Goal: Task Accomplishment & Management: Use online tool/utility

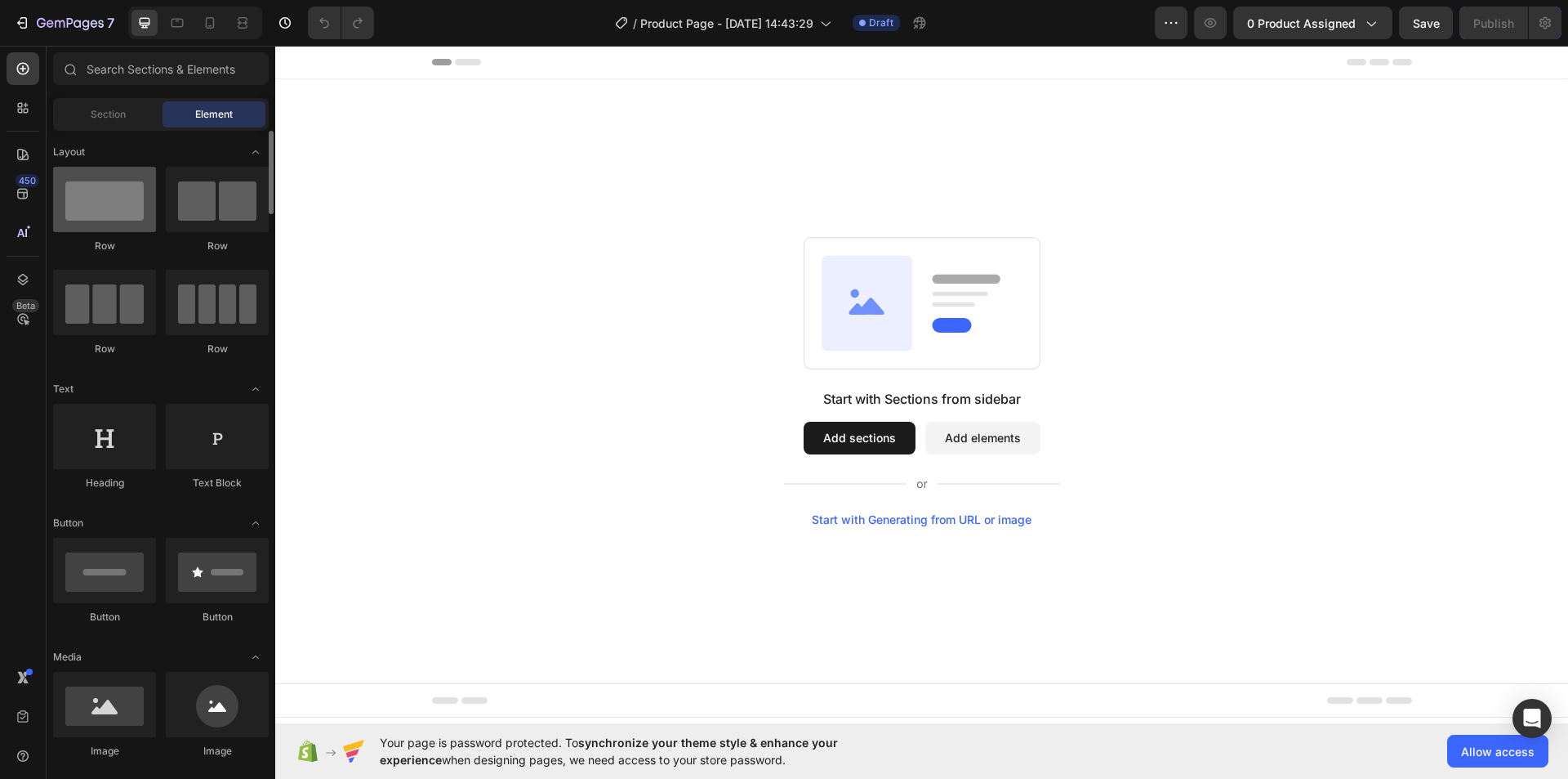
click at [122, 227] on div at bounding box center [104, 199] width 103 height 65
click at [546, 165] on div "Start with Sections from sidebar Add sections Add elements Start with Generatin…" at bounding box center [922, 381] width 1293 height 604
click at [121, 202] on div at bounding box center [104, 199] width 103 height 65
click at [127, 214] on div at bounding box center [104, 199] width 103 height 65
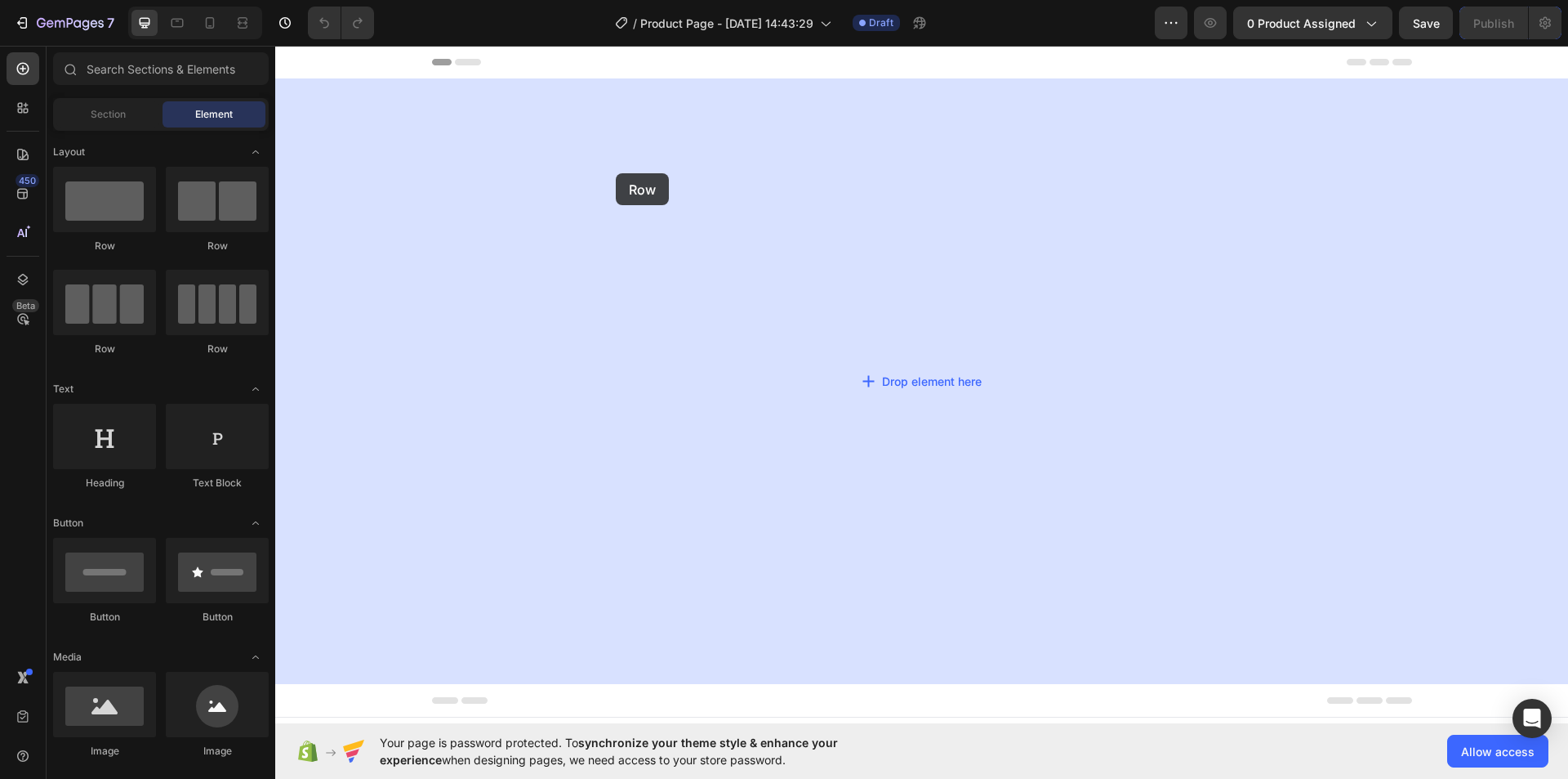
drag, startPoint x: 402, startPoint y: 259, endPoint x: 616, endPoint y: 173, distance: 230.6
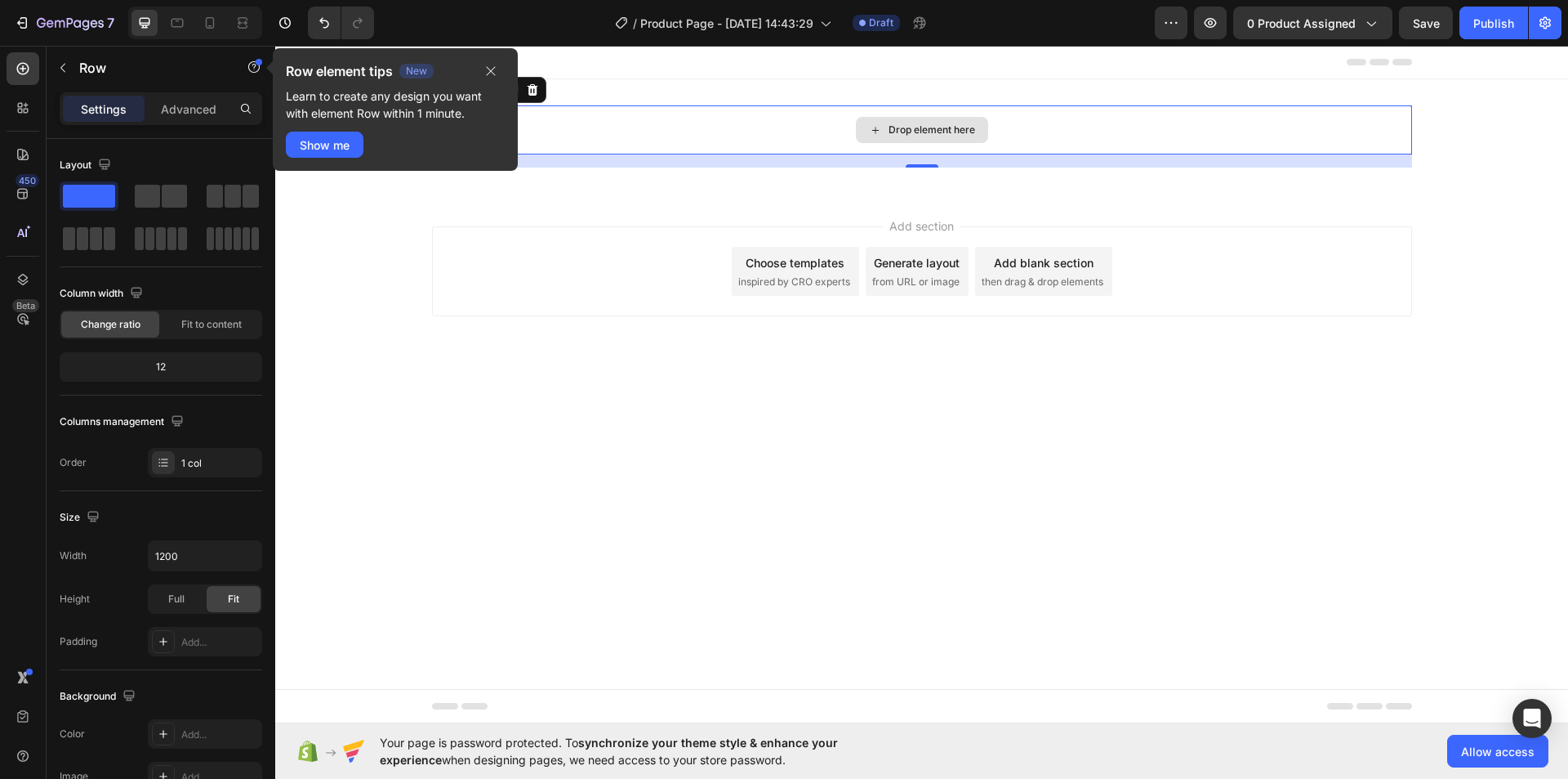
click at [947, 132] on div "Drop element here" at bounding box center [931, 130] width 86 height 13
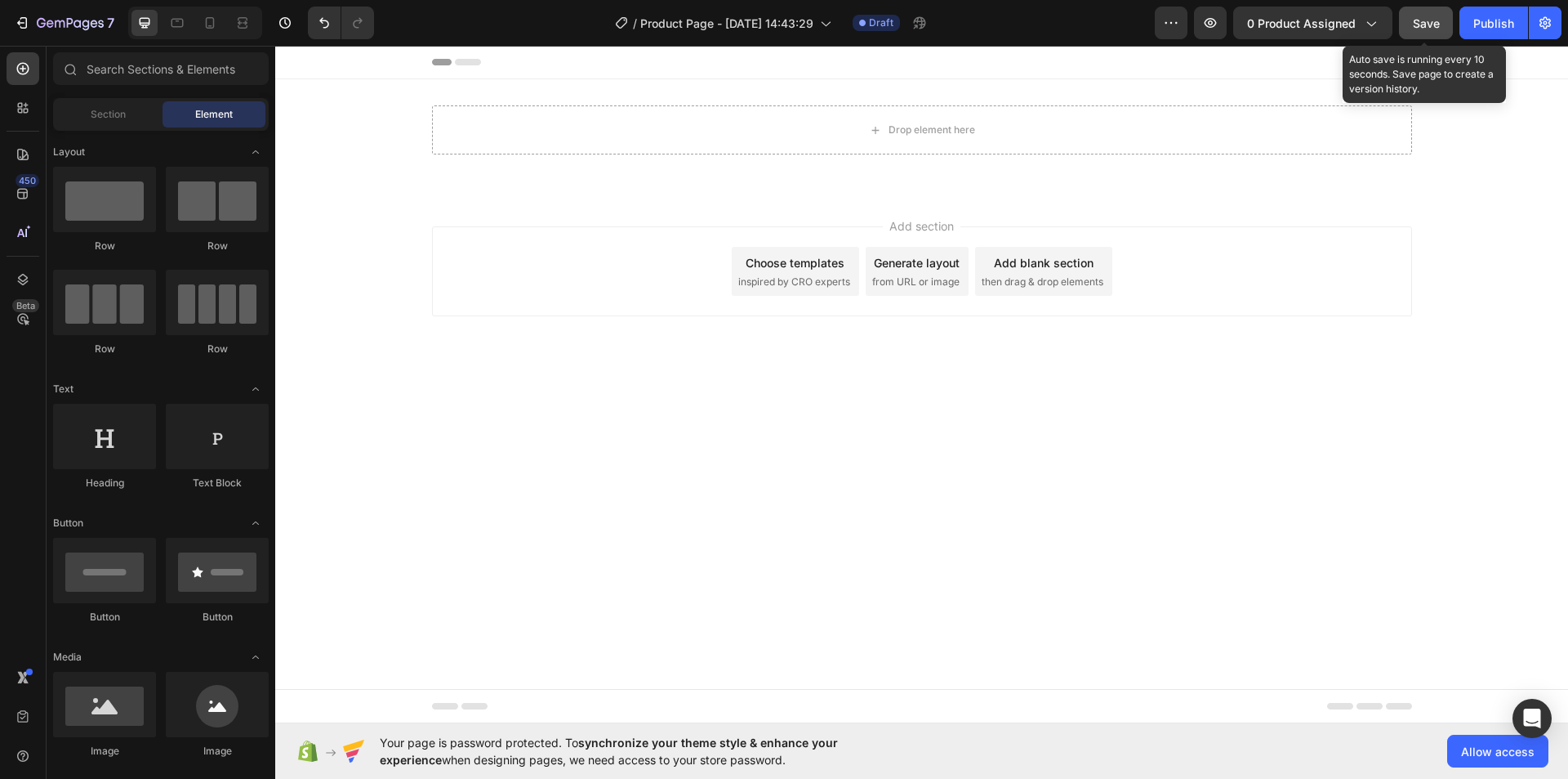
click at [1416, 18] on span "Save" at bounding box center [1426, 23] width 26 height 14
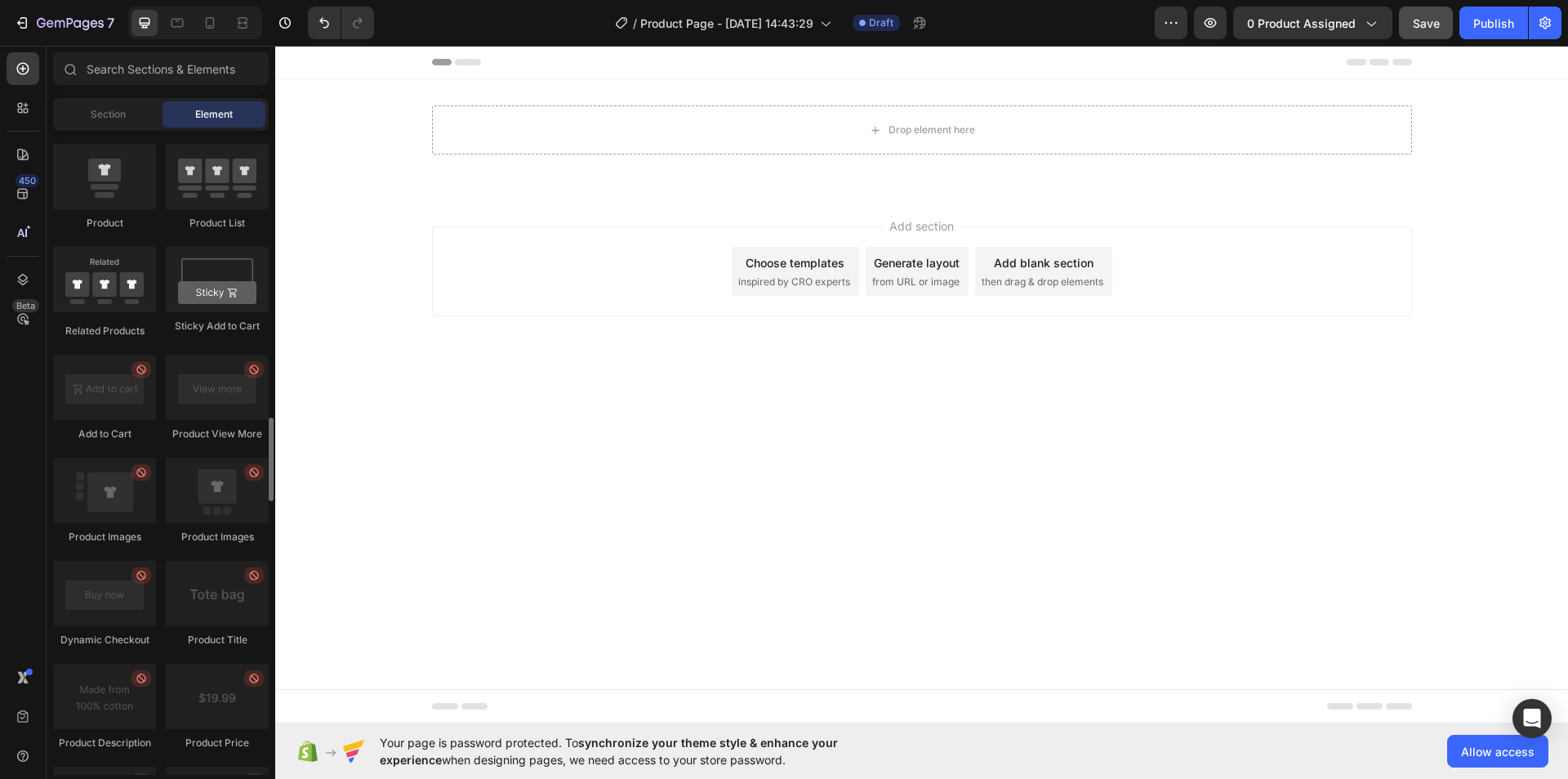
scroll to position [2043, 0]
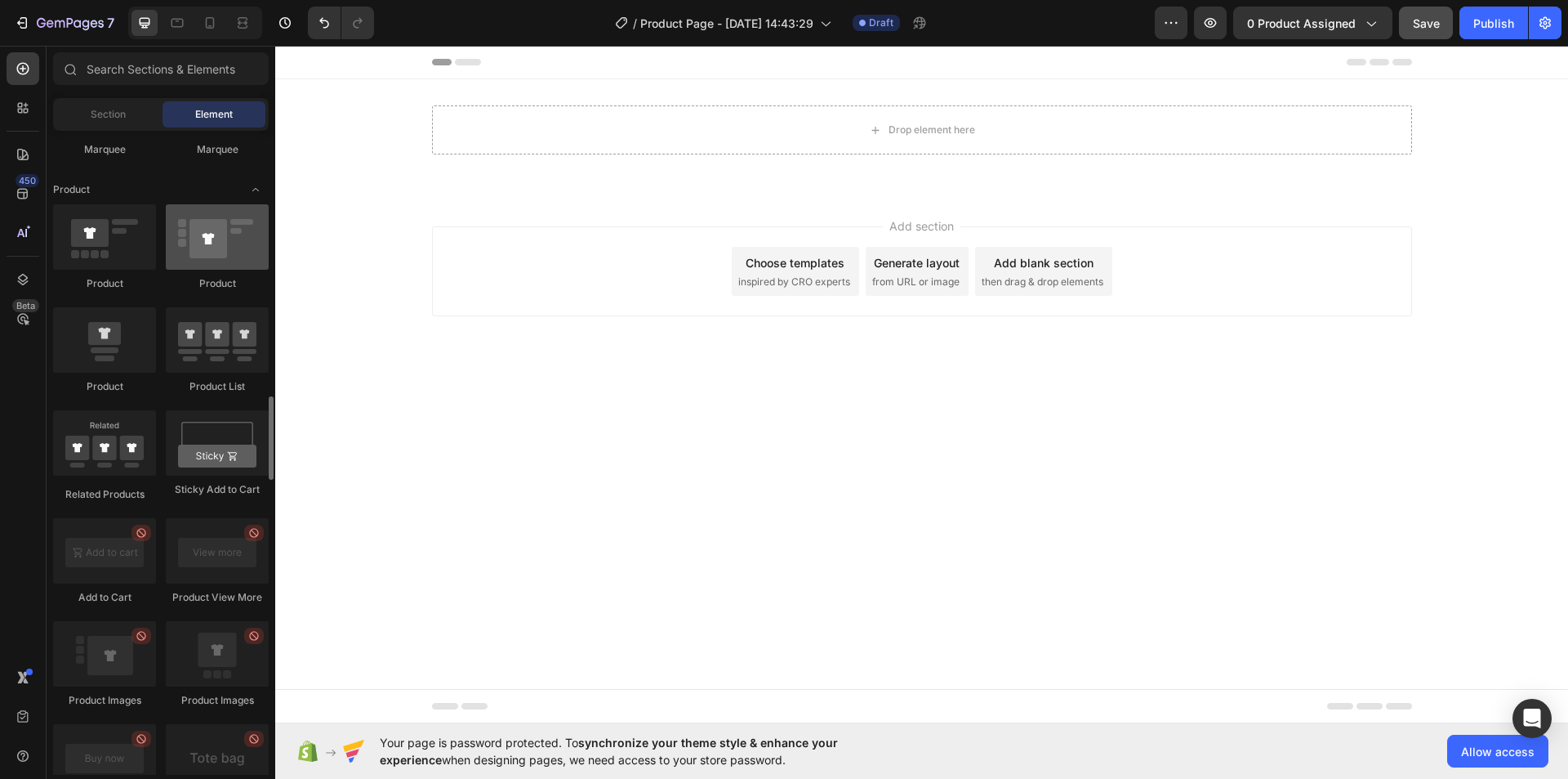
click at [222, 254] on div at bounding box center [217, 237] width 103 height 65
click at [111, 260] on div at bounding box center [104, 237] width 103 height 65
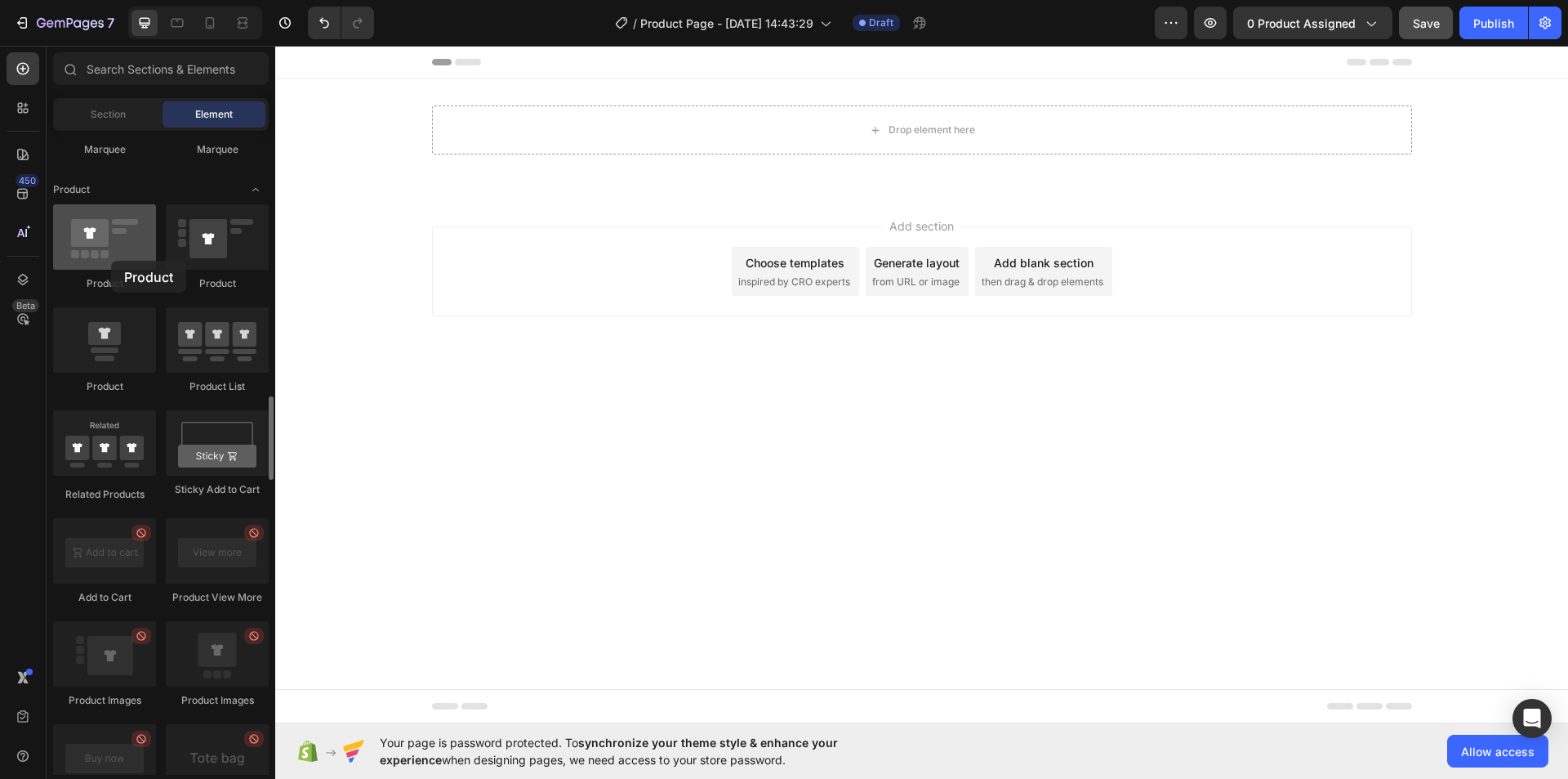
click at [111, 260] on div at bounding box center [104, 237] width 103 height 65
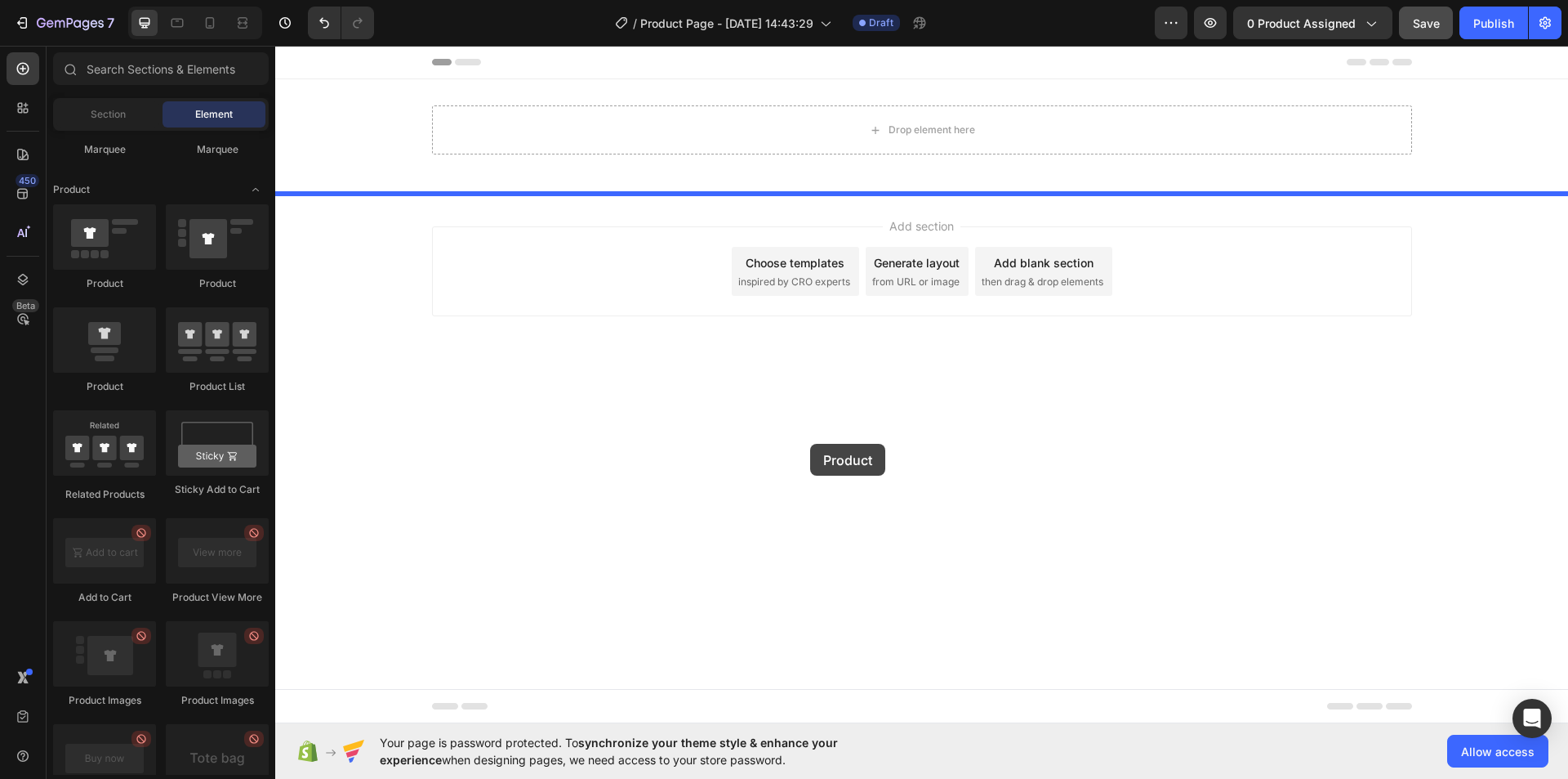
drag, startPoint x: 386, startPoint y: 307, endPoint x: 810, endPoint y: 444, distance: 445.6
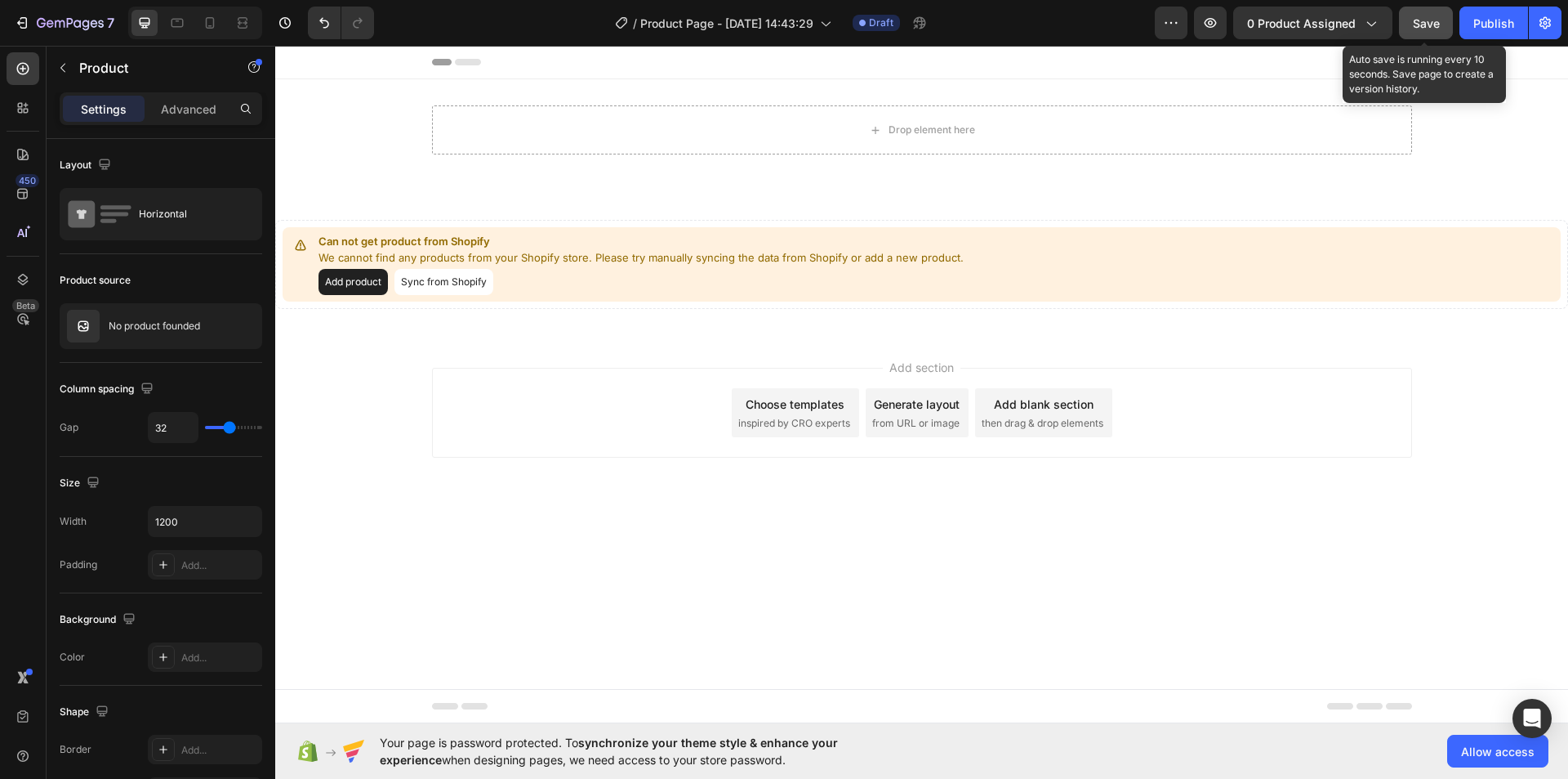
click at [1430, 17] on span "Save" at bounding box center [1426, 23] width 26 height 14
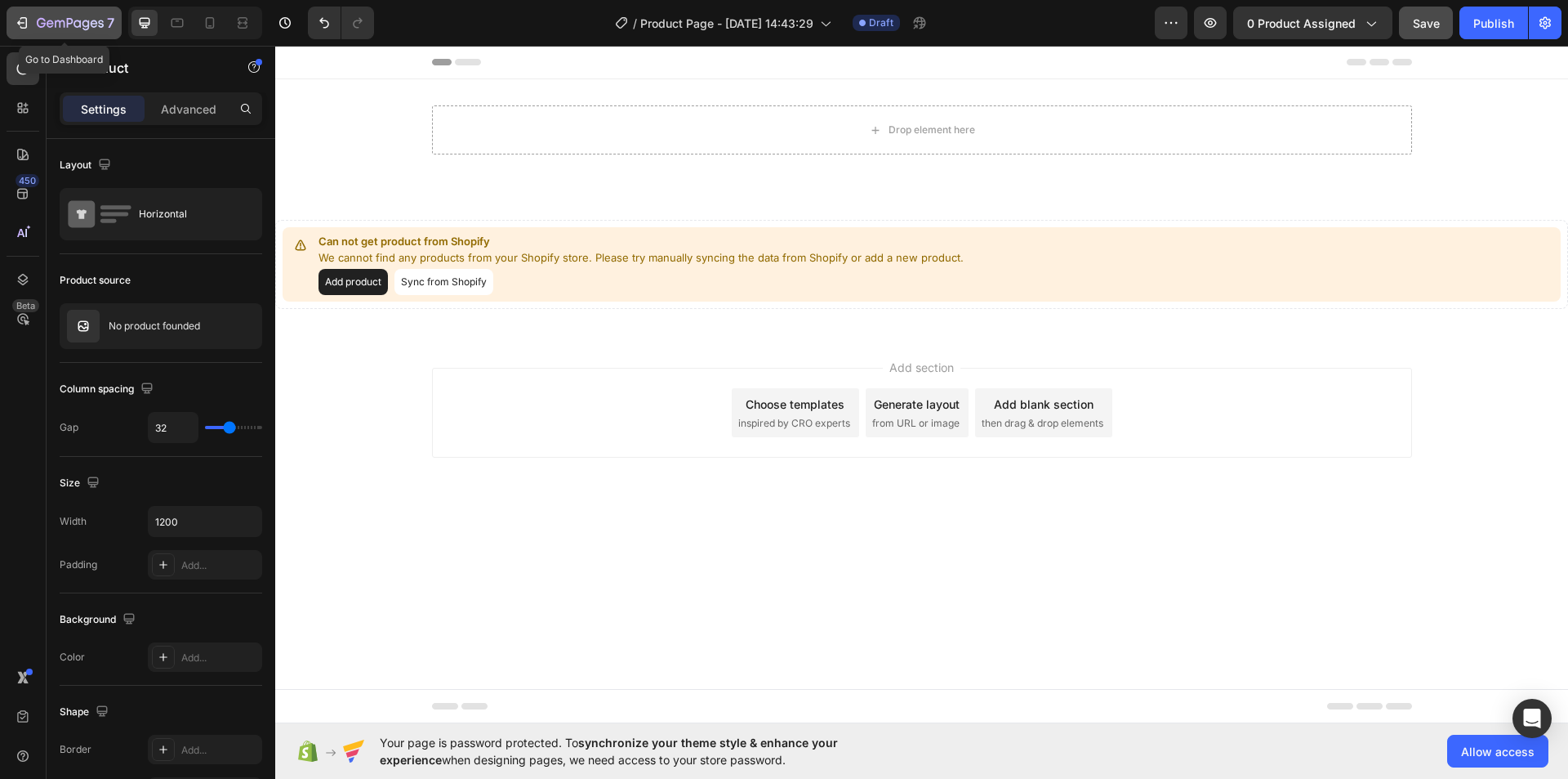
click at [39, 17] on icon "button" at bounding box center [70, 24] width 67 height 14
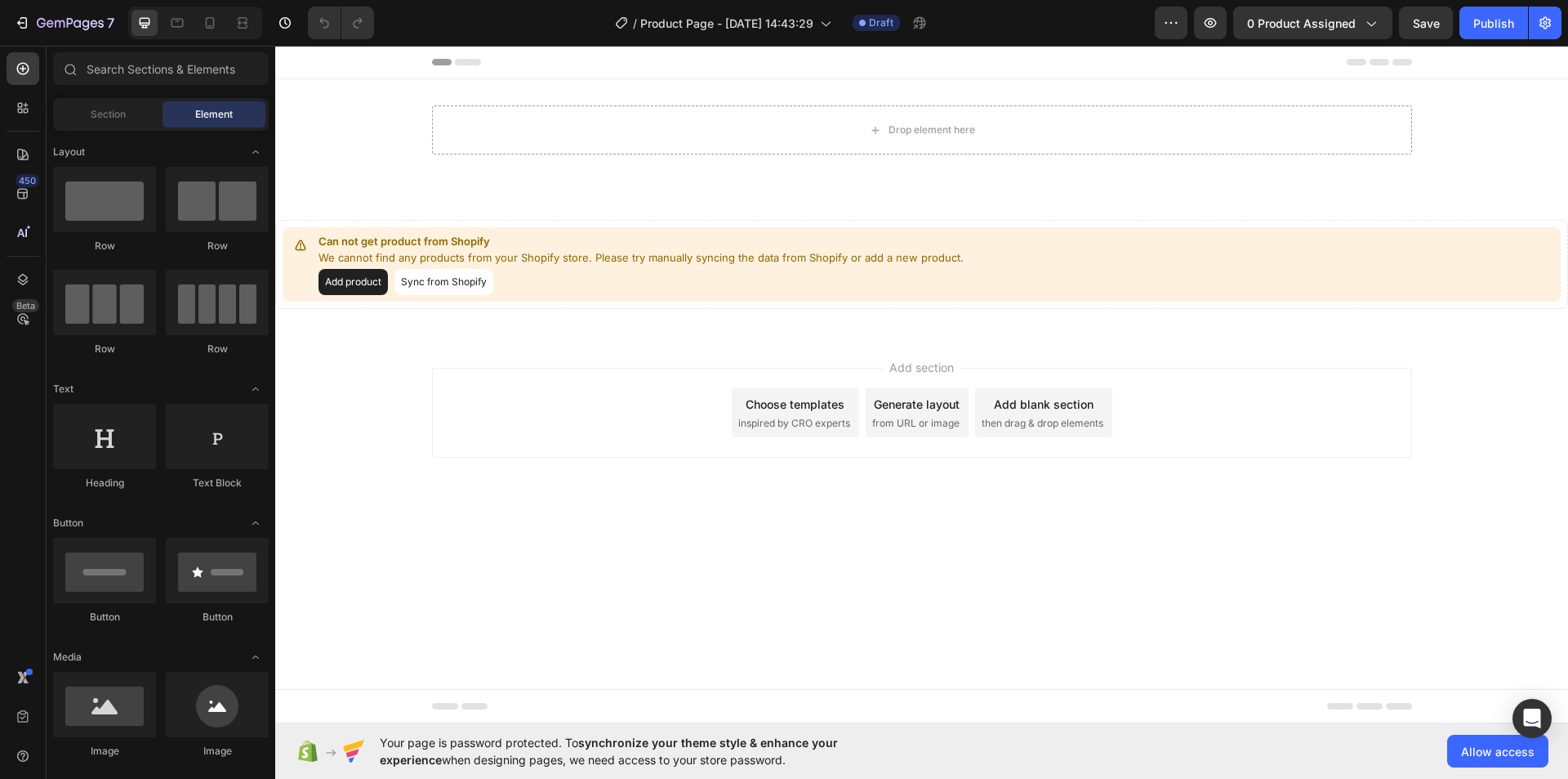
click at [641, 399] on div "Add section Choose templates inspired by CRO experts Generate layout from URL o…" at bounding box center [923, 412] width 980 height 90
click at [344, 283] on button "Add product" at bounding box center [353, 282] width 69 height 27
click at [343, 278] on button "Add product" at bounding box center [353, 282] width 69 height 27
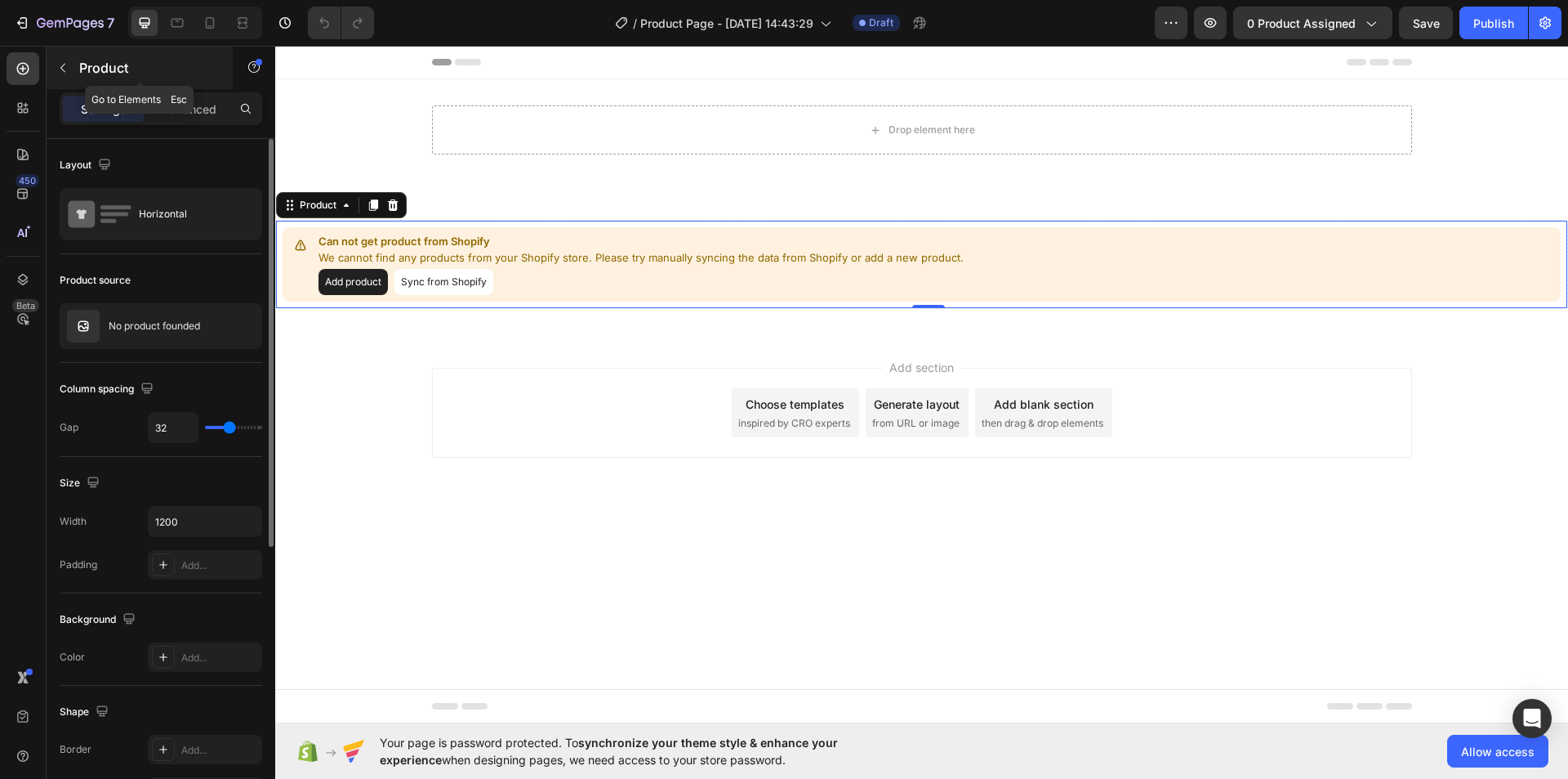
click at [57, 66] on icon "button" at bounding box center [63, 68] width 13 height 13
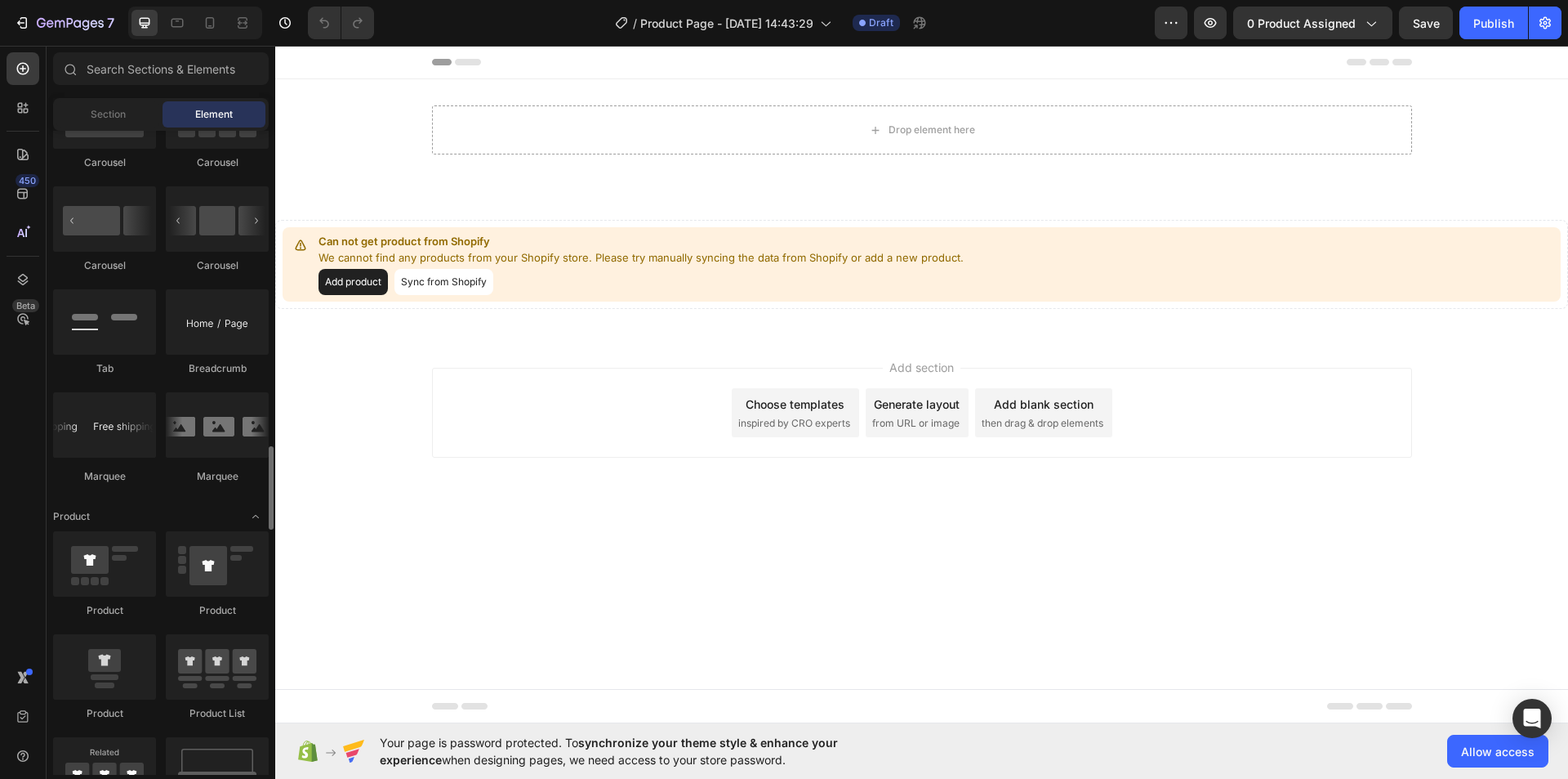
scroll to position [1797, 0]
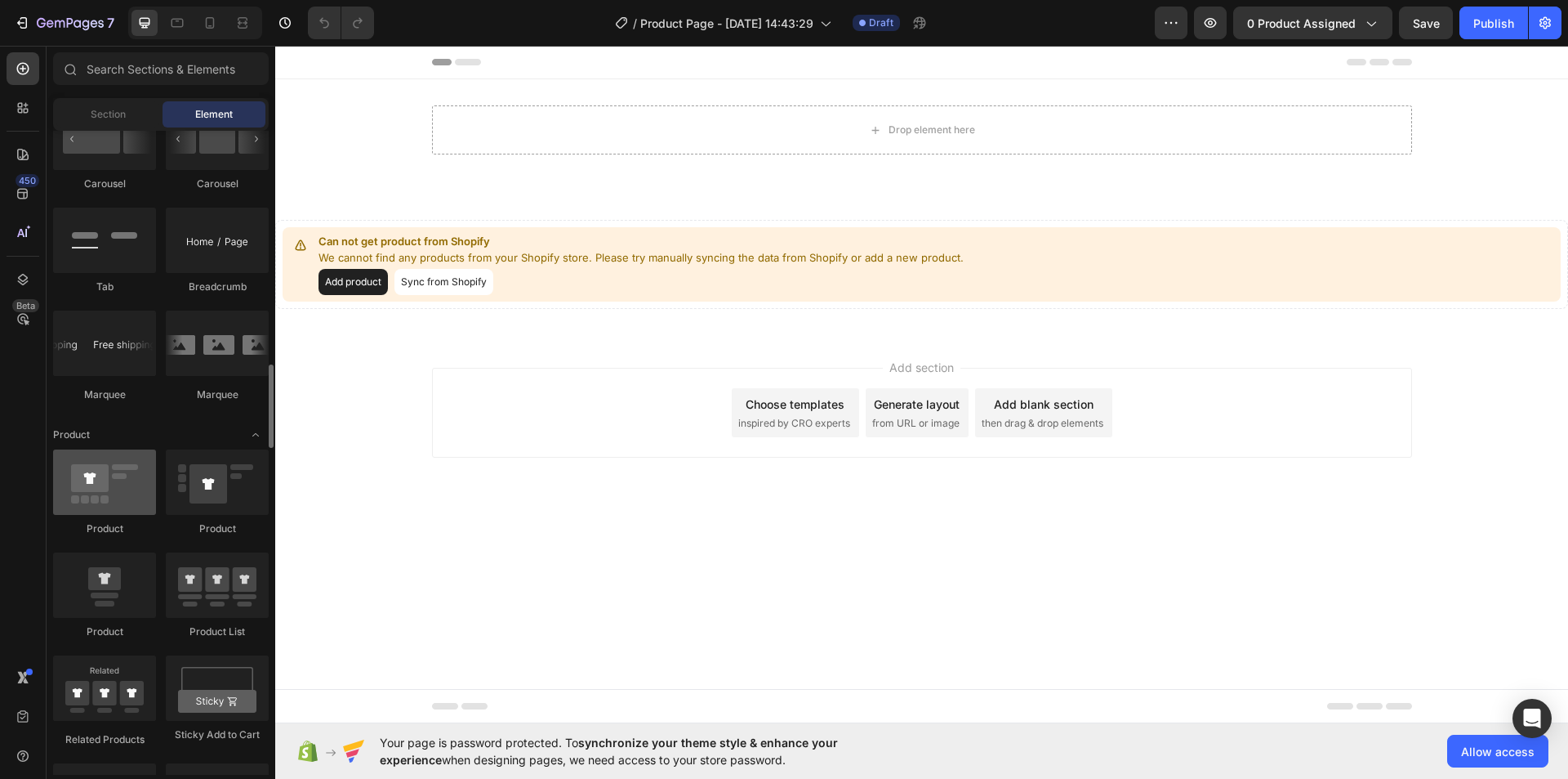
click at [115, 493] on div at bounding box center [104, 482] width 103 height 65
click at [101, 488] on div at bounding box center [104, 482] width 103 height 65
click at [347, 284] on button "Add product" at bounding box center [353, 282] width 69 height 27
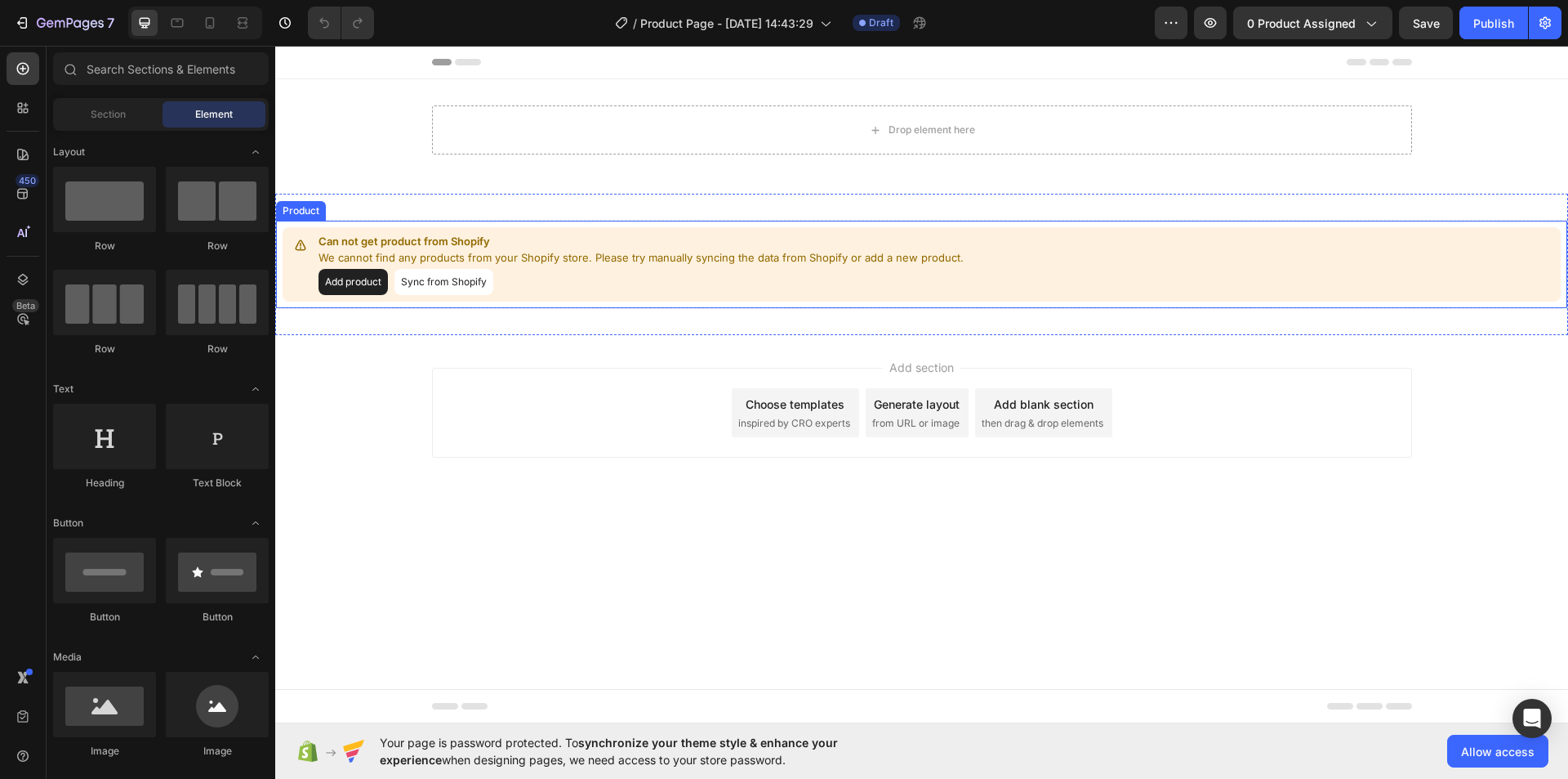
click at [561, 257] on p "We cannot find any products from your Shopify store. Please try manually syncin…" at bounding box center [642, 257] width 645 height 16
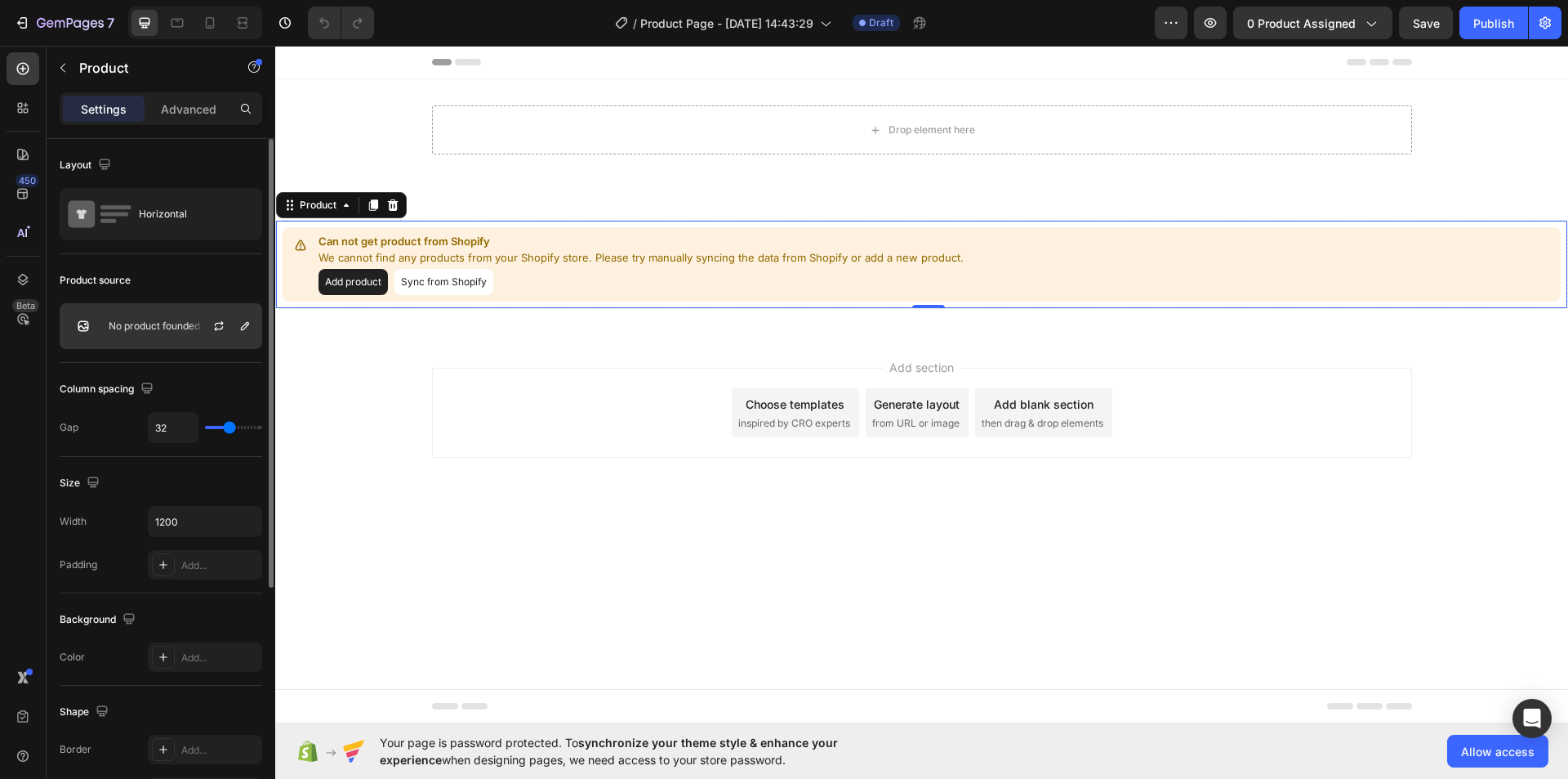
click at [160, 337] on div "No product founded" at bounding box center [161, 326] width 203 height 45
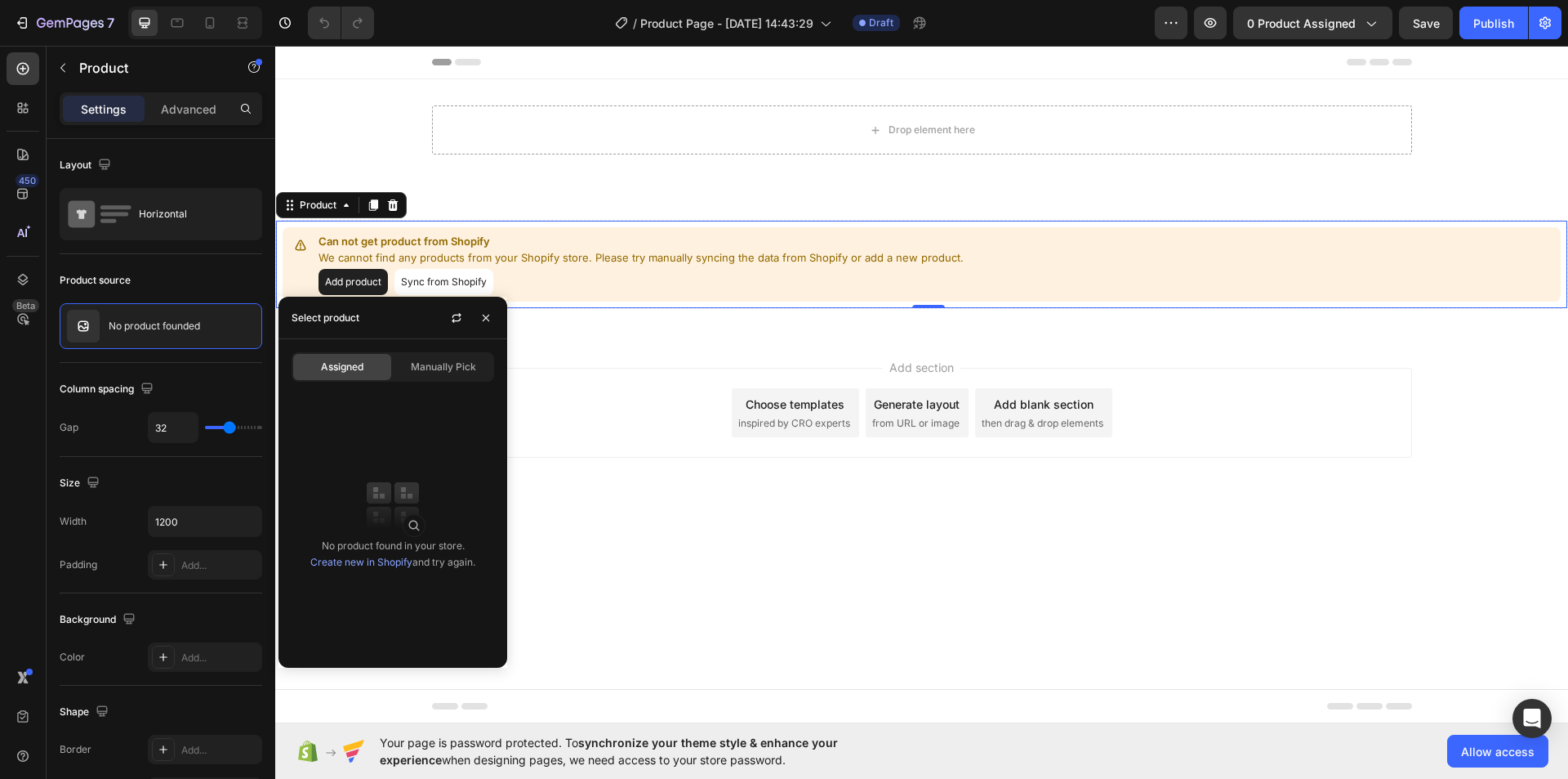
click at [361, 334] on div "Select product" at bounding box center [325, 317] width 80 height 42
click at [352, 365] on span "Assigned" at bounding box center [342, 367] width 43 height 15
click at [407, 531] on img at bounding box center [393, 505] width 65 height 65
click at [406, 372] on div "Manually Pick" at bounding box center [444, 367] width 98 height 27
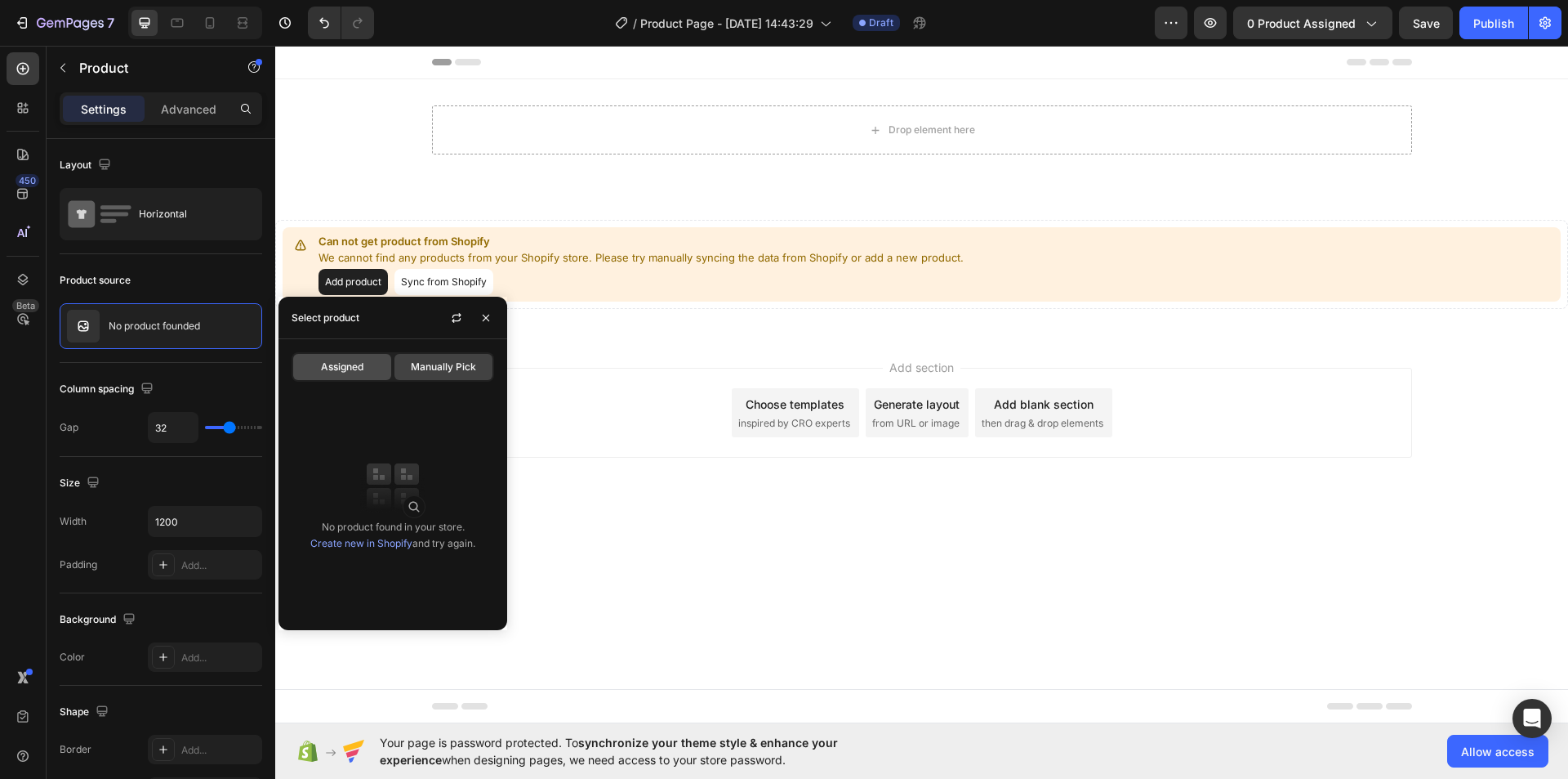
click at [346, 364] on span "Assigned" at bounding box center [342, 367] width 43 height 15
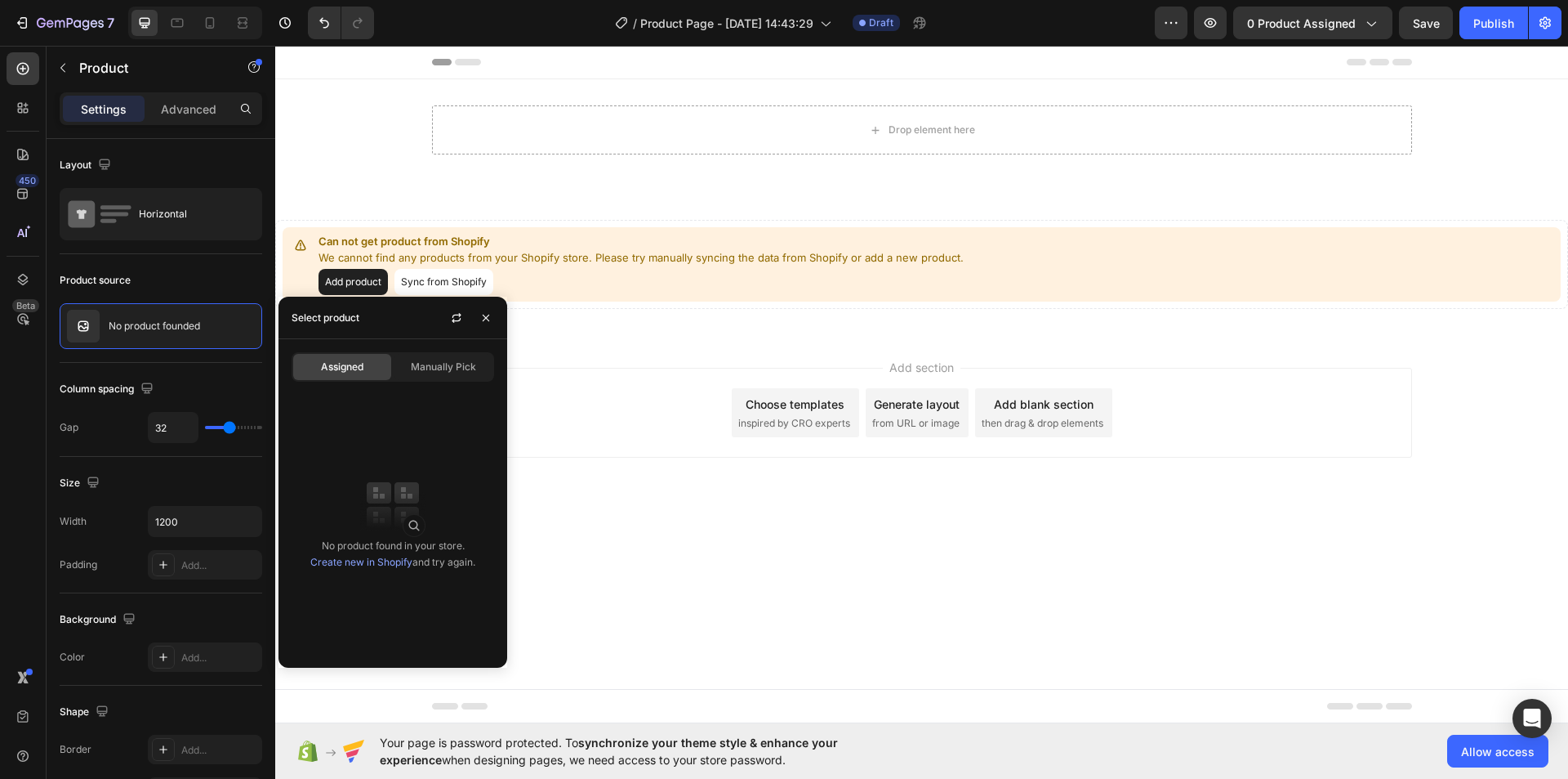
click at [449, 425] on div "No product found in your store. Create new in Shopify and try again." at bounding box center [393, 521] width 229 height 266
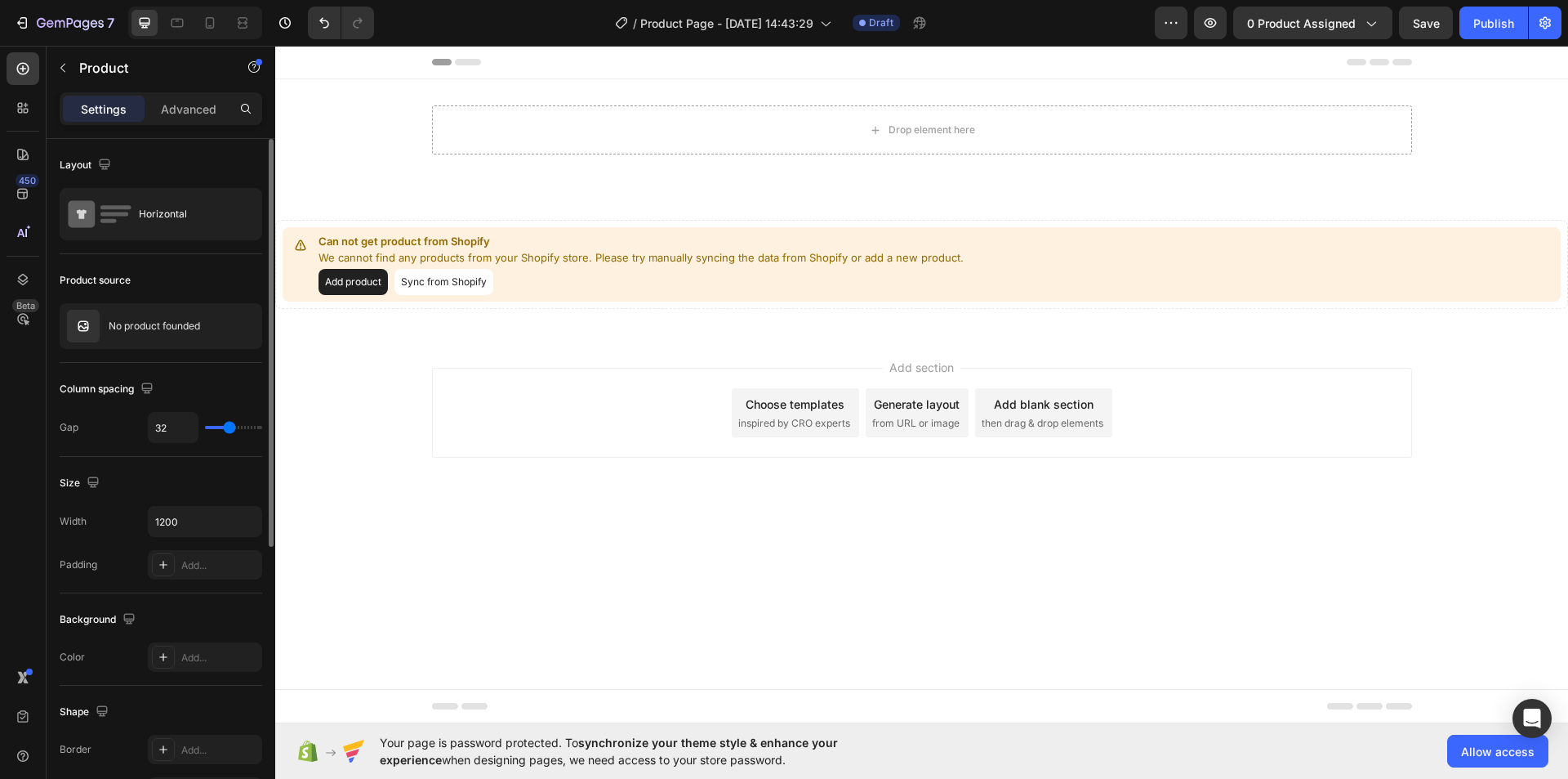
click at [167, 685] on div "Product source No product founded" at bounding box center [161, 773] width 203 height 177
click at [133, 314] on div "No product founded" at bounding box center [161, 326] width 203 height 45
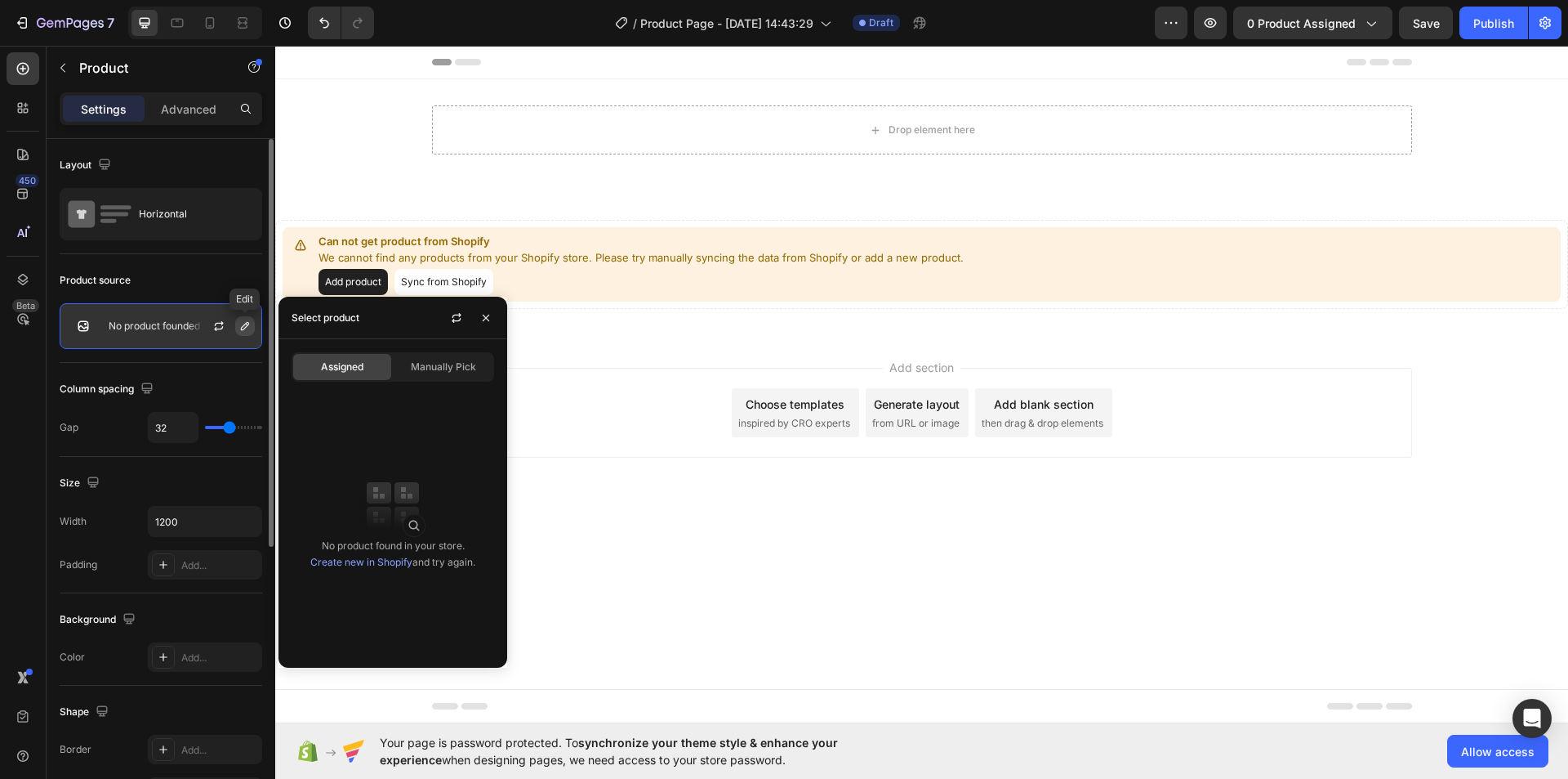
click at [245, 328] on icon "button" at bounding box center [245, 326] width 9 height 9
click at [312, 319] on div "Select product" at bounding box center [326, 318] width 68 height 15
click at [222, 328] on icon "button" at bounding box center [218, 328] width 9 height 5
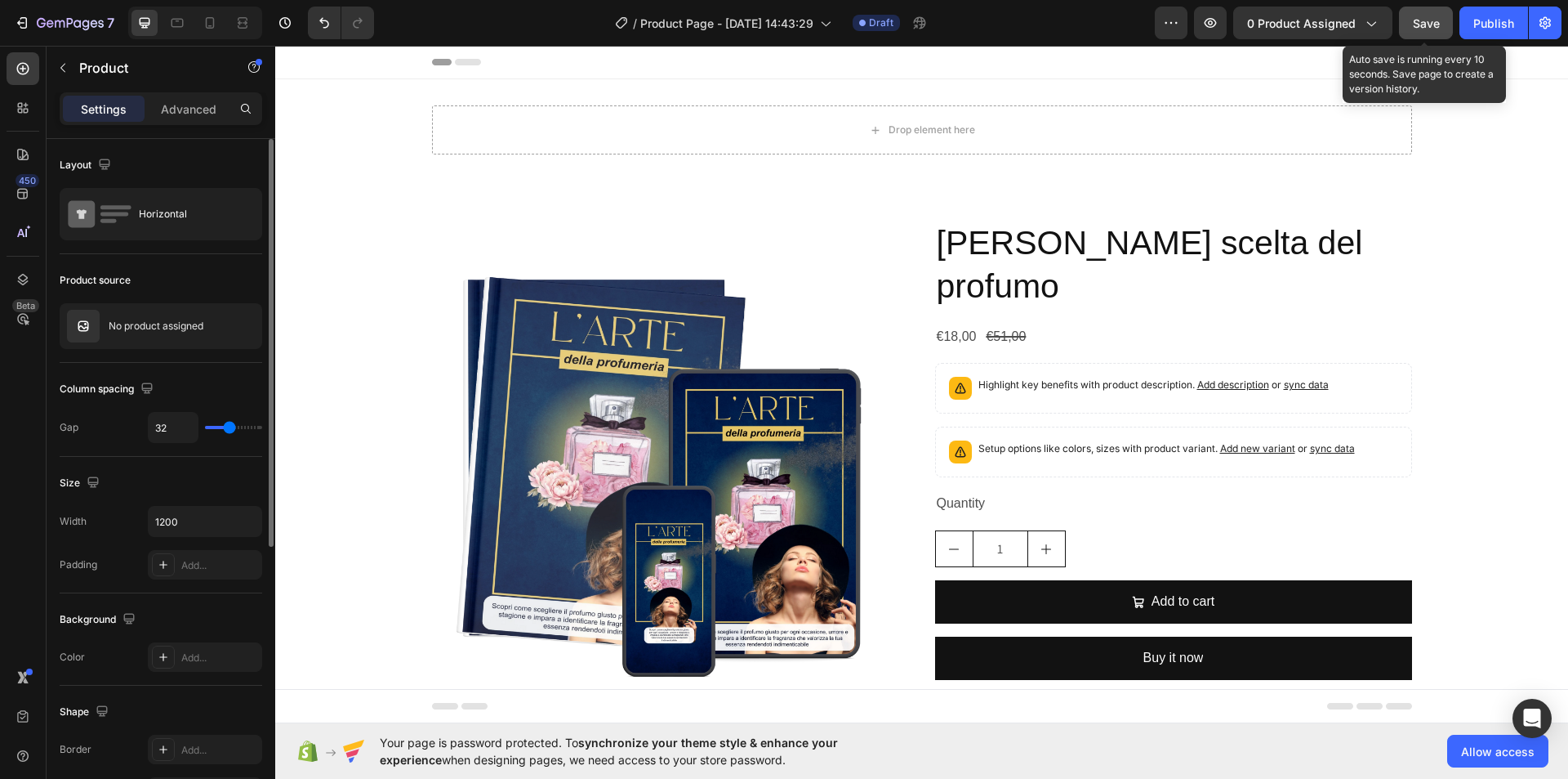
click at [1414, 27] on span "Save" at bounding box center [1426, 23] width 26 height 14
